Goal: Transaction & Acquisition: Book appointment/travel/reservation

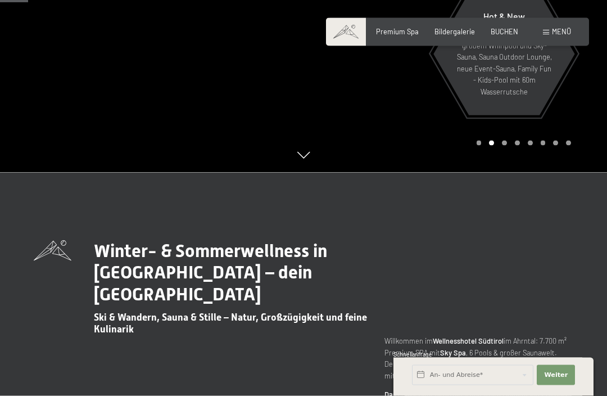
scroll to position [224, 0]
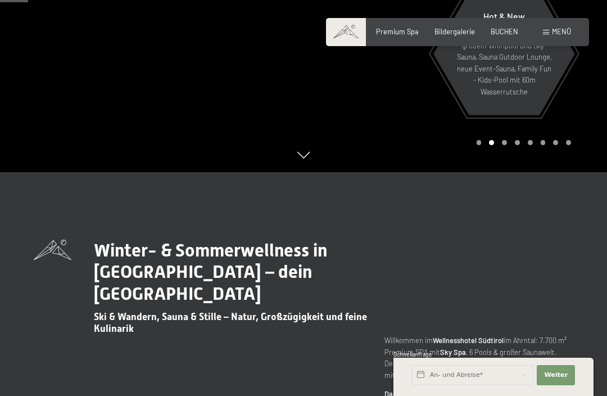
click at [556, 34] on span "Menü" at bounding box center [561, 31] width 19 height 9
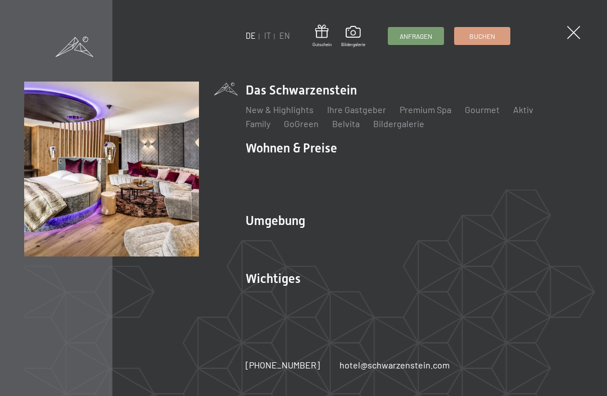
click at [437, 173] on link "Angebote" at bounding box center [430, 167] width 39 height 11
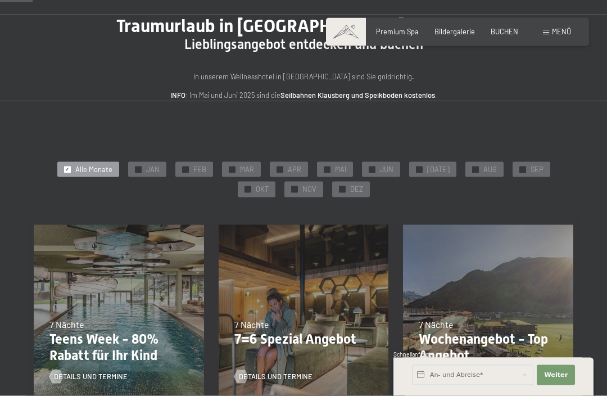
scroll to position [78, 0]
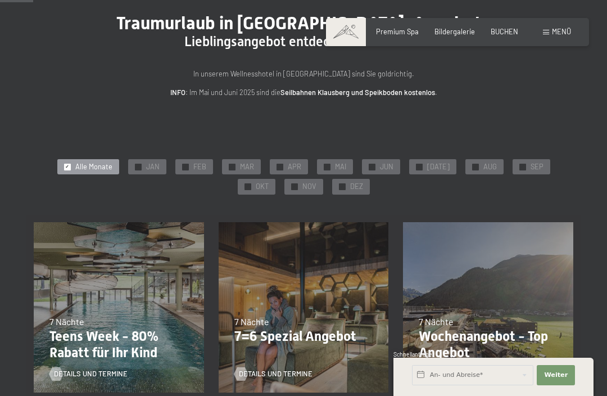
click at [284, 180] on div "✓ NOV" at bounding box center [303, 187] width 39 height 16
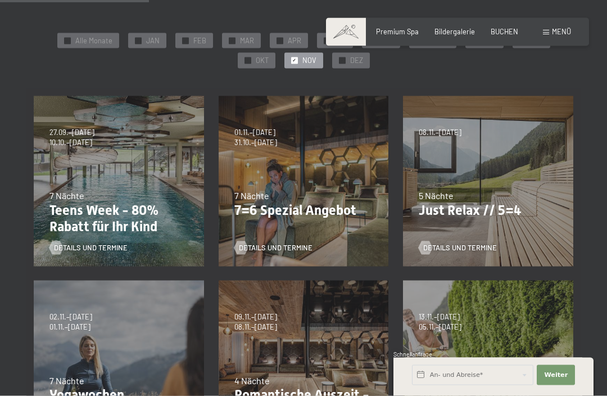
scroll to position [199, 0]
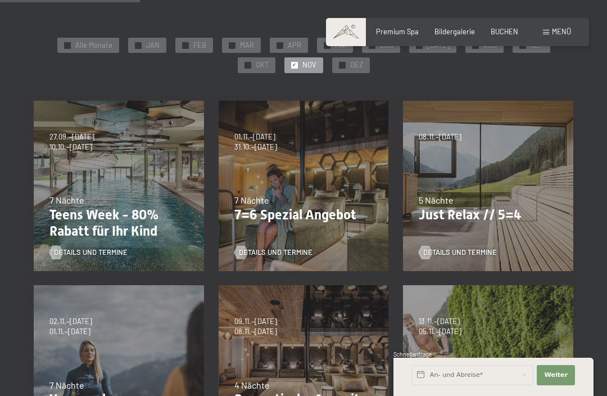
click at [483, 247] on span "Details und Termine" at bounding box center [460, 252] width 74 height 10
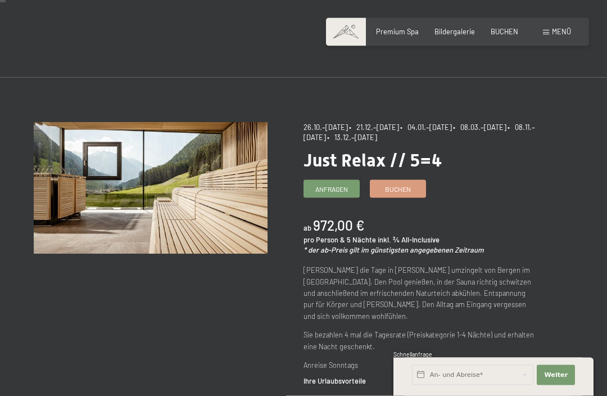
scroll to position [13, 0]
click at [406, 190] on span "Buchen" at bounding box center [398, 189] width 26 height 10
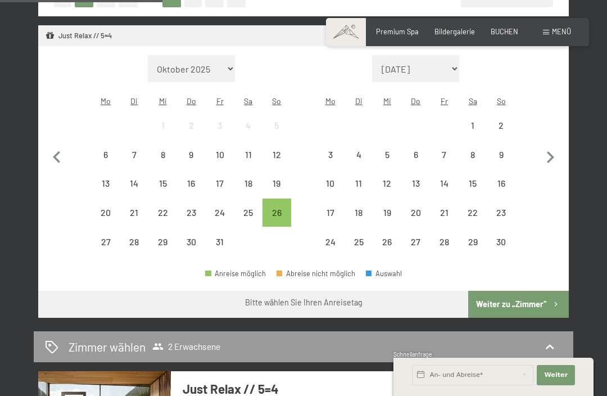
scroll to position [319, 0]
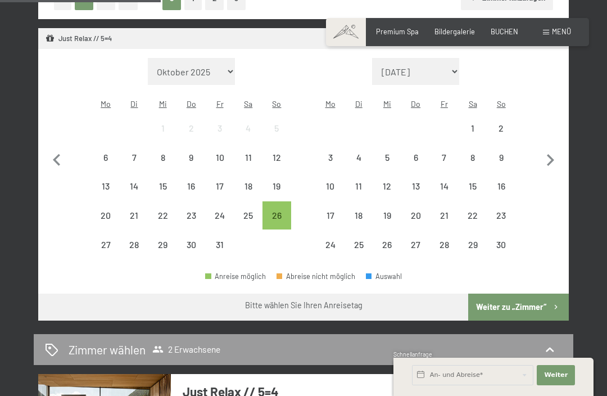
click at [557, 148] on icon "button" at bounding box center [550, 160] width 24 height 24
select select "2025-11-01"
select select "2025-12-01"
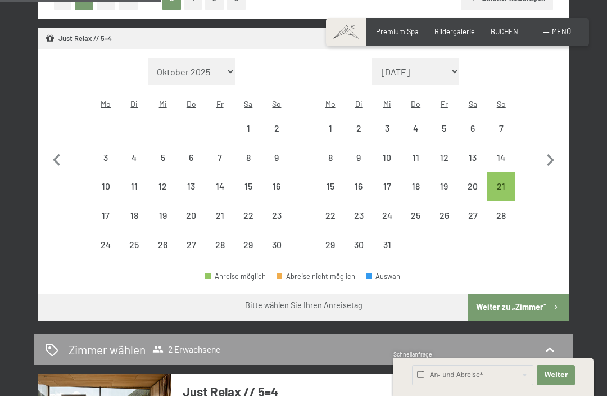
click at [252, 144] on div "8" at bounding box center [248, 157] width 26 height 26
select select "2025-11-01"
select select "2025-12-01"
click at [194, 182] on div "13" at bounding box center [191, 195] width 26 height 26
select select "2025-11-01"
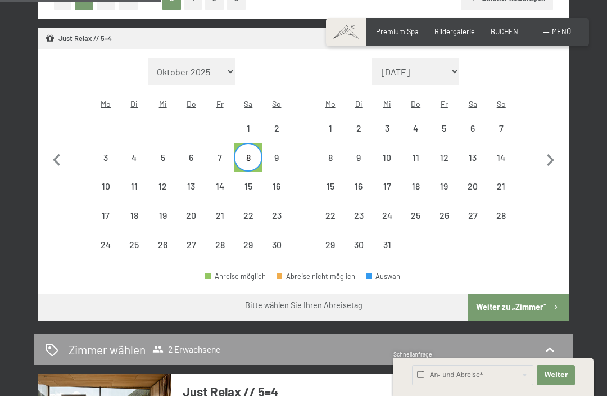
select select "2025-12-01"
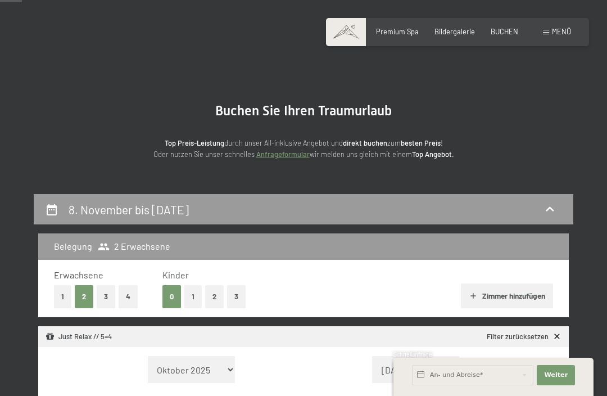
scroll to position [0, 0]
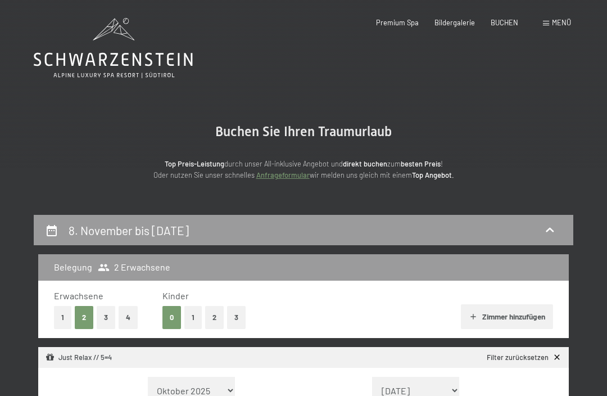
click at [509, 19] on span "BUCHEN" at bounding box center [505, 22] width 28 height 9
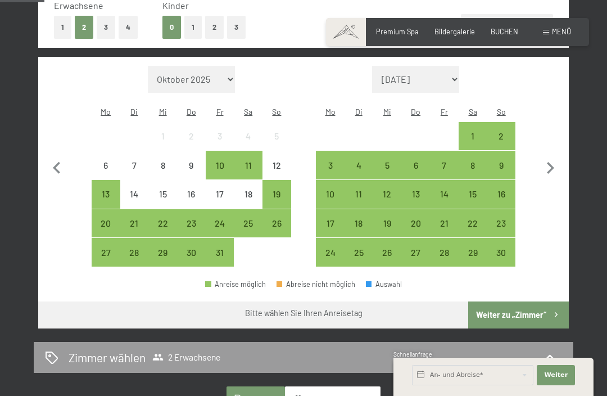
scroll to position [289, 0]
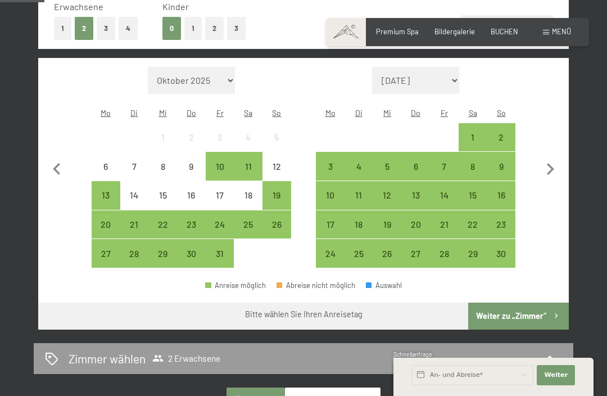
click at [477, 162] on div "8" at bounding box center [473, 175] width 26 height 26
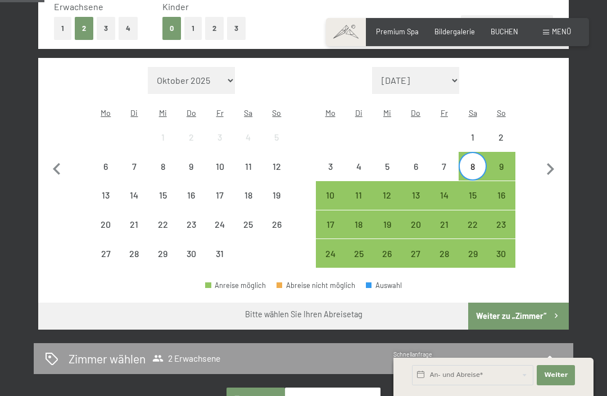
click at [420, 190] on div "13" at bounding box center [415, 203] width 26 height 26
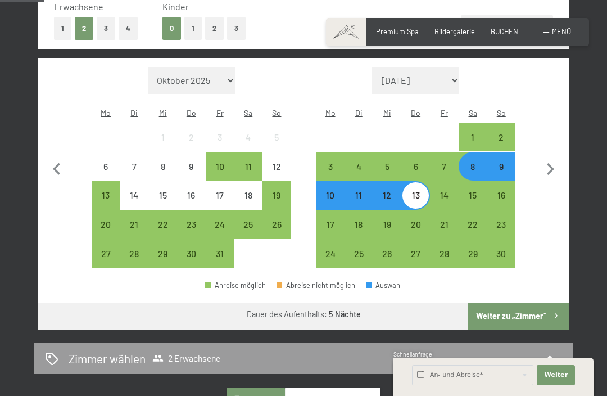
click at [527, 304] on button "Weiter zu „Zimmer“" at bounding box center [518, 315] width 101 height 27
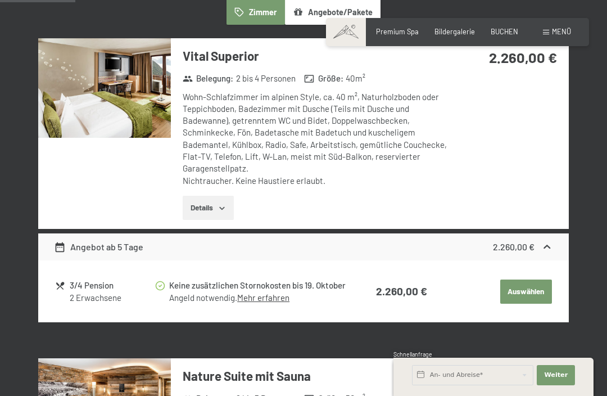
scroll to position [303, 0]
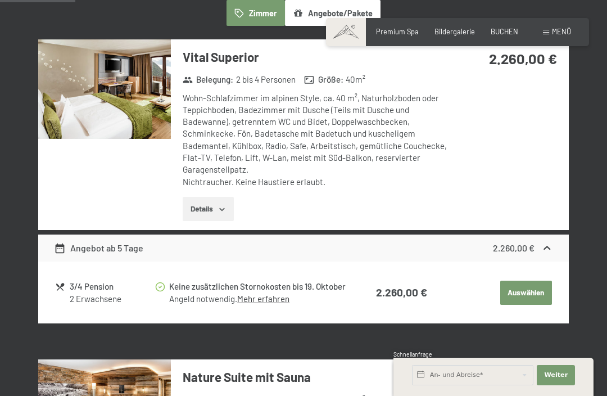
click at [504, 27] on span "BUCHEN" at bounding box center [505, 31] width 28 height 9
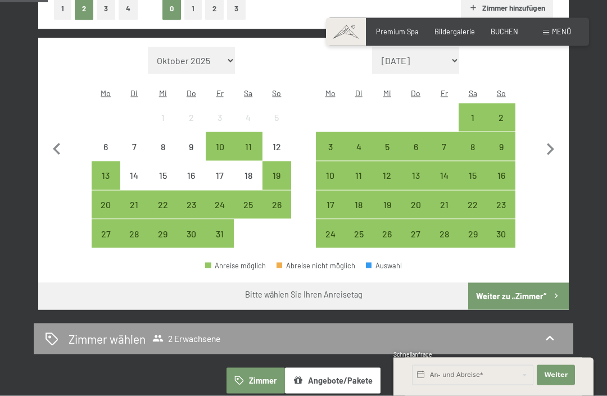
scroll to position [309, 0]
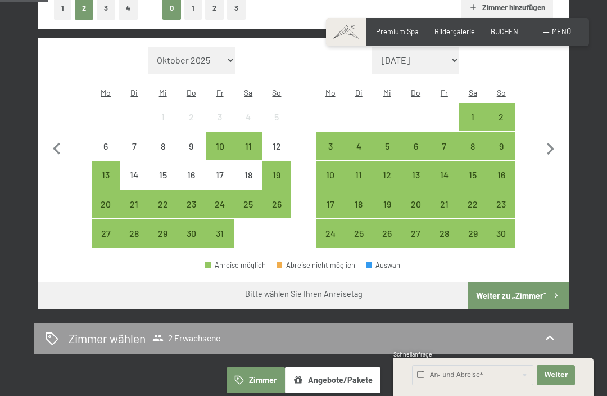
click at [478, 142] on div "8" at bounding box center [473, 155] width 26 height 26
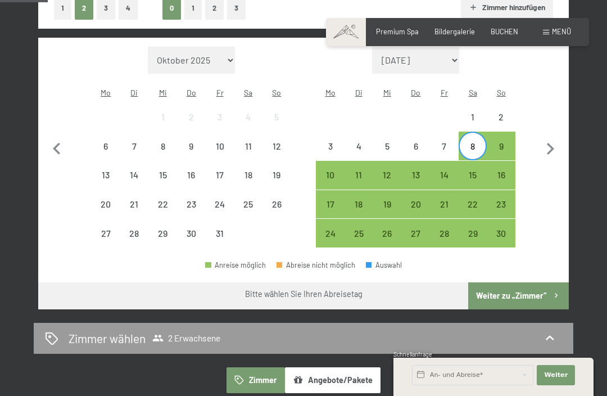
click at [476, 170] on div "15" at bounding box center [473, 183] width 26 height 26
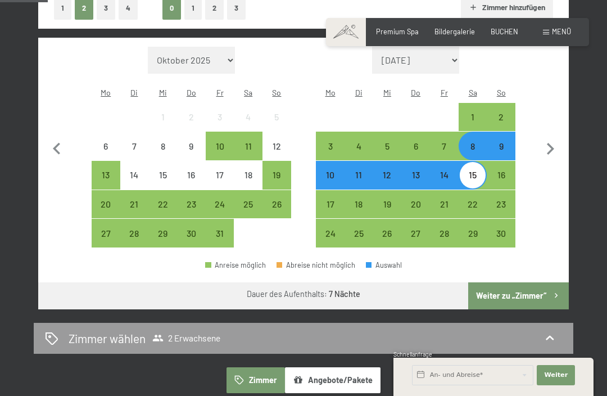
click at [530, 282] on button "Weiter zu „Zimmer“" at bounding box center [518, 295] width 101 height 27
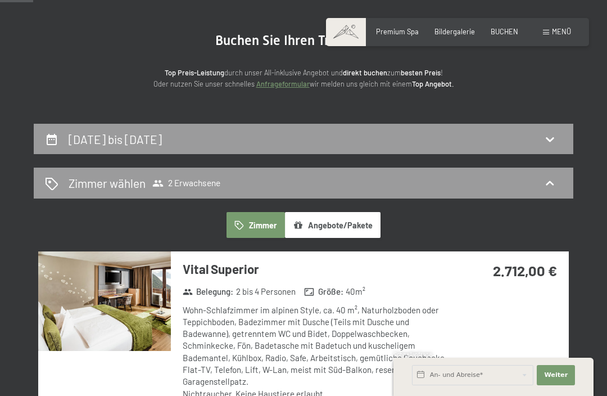
scroll to position [0, 0]
